Goal: Transaction & Acquisition: Purchase product/service

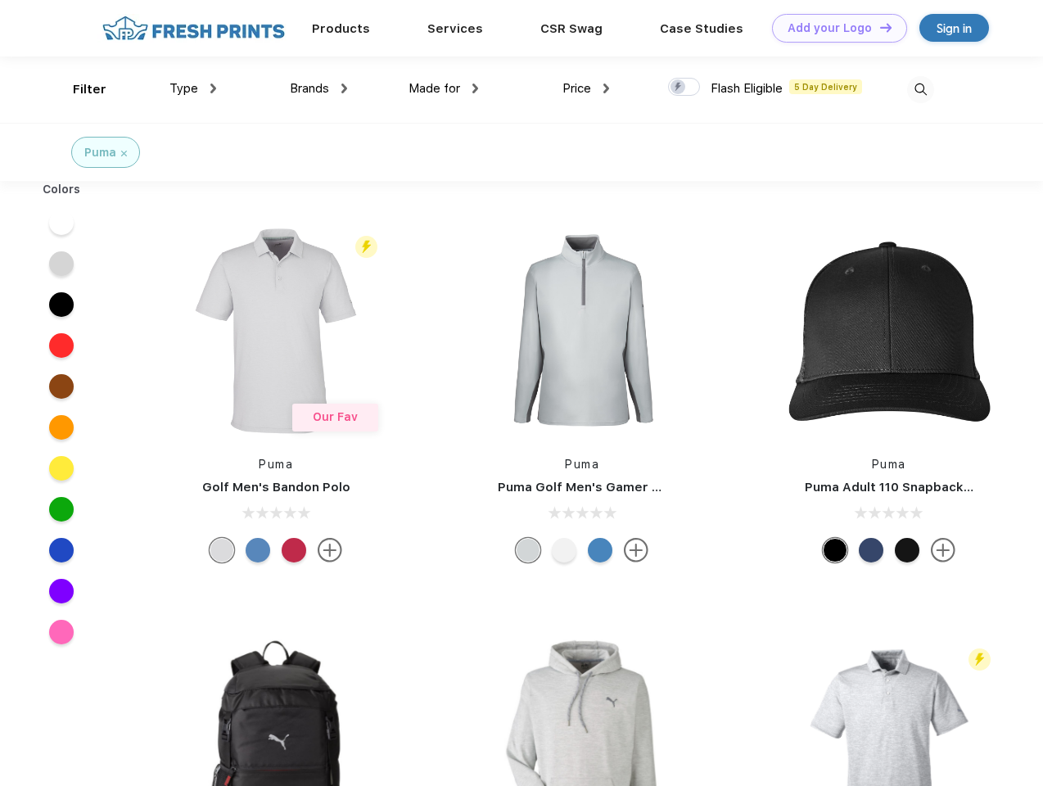
scroll to position [1, 0]
click at [833, 28] on link "Add your Logo Design Tool" at bounding box center [839, 28] width 135 height 29
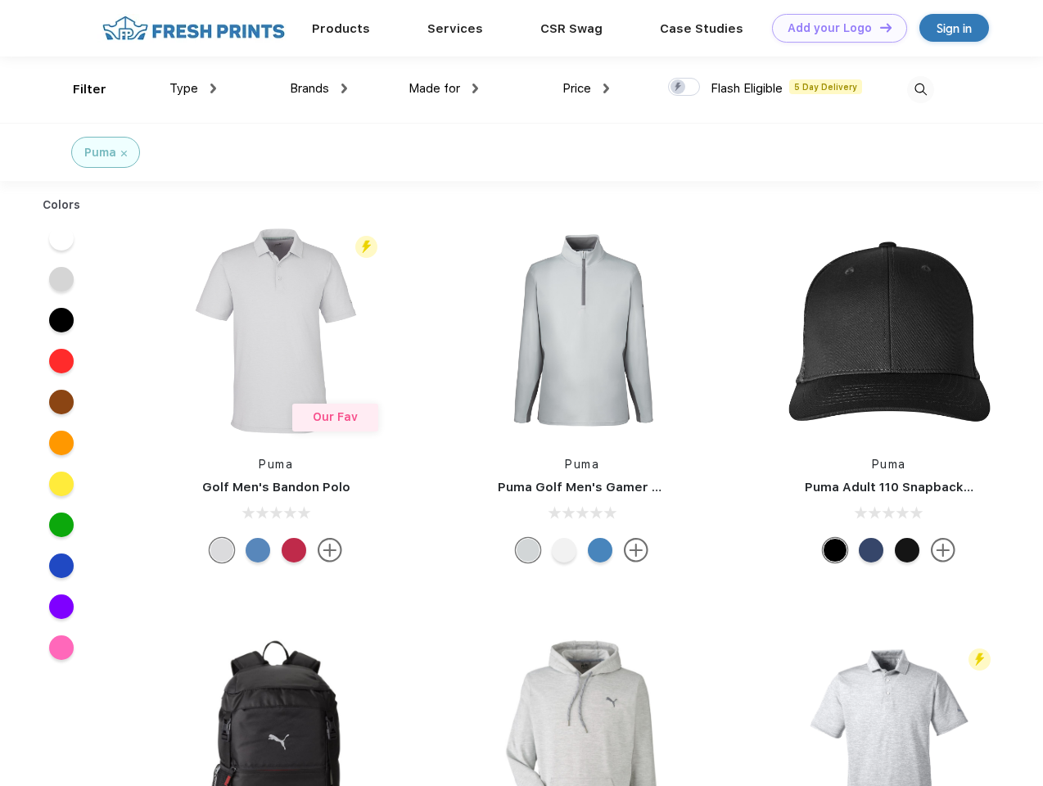
click at [0, 0] on div "Design Tool" at bounding box center [0, 0] width 0 height 0
click at [878, 27] on link "Add your Logo Design Tool" at bounding box center [839, 28] width 135 height 29
click at [79, 89] on div "Filter" at bounding box center [90, 89] width 34 height 19
click at [193, 88] on span "Type" at bounding box center [183, 88] width 29 height 15
click at [318, 88] on span "Brands" at bounding box center [309, 88] width 39 height 15
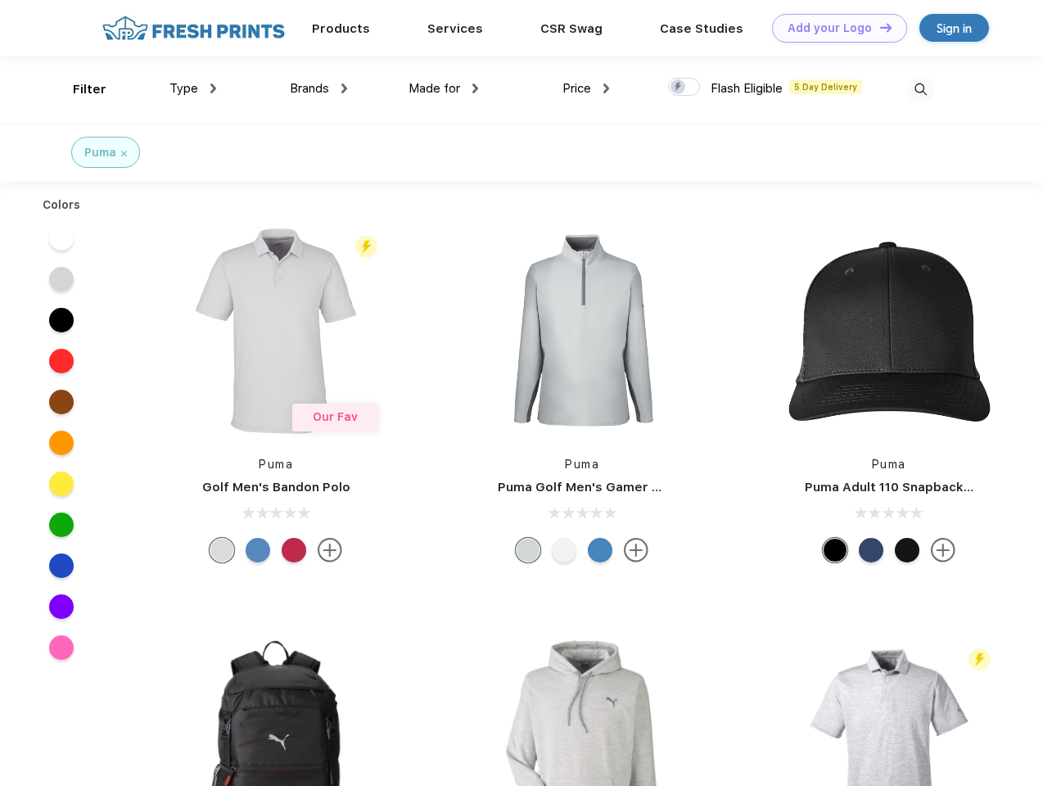
click at [444, 88] on span "Made for" at bounding box center [435, 88] width 52 height 15
click at [586, 88] on span "Price" at bounding box center [576, 88] width 29 height 15
click at [684, 88] on div at bounding box center [684, 87] width 32 height 18
click at [679, 88] on input "checkbox" at bounding box center [673, 82] width 11 height 11
click at [920, 89] on img at bounding box center [920, 89] width 27 height 27
